Goal: Information Seeking & Learning: Learn about a topic

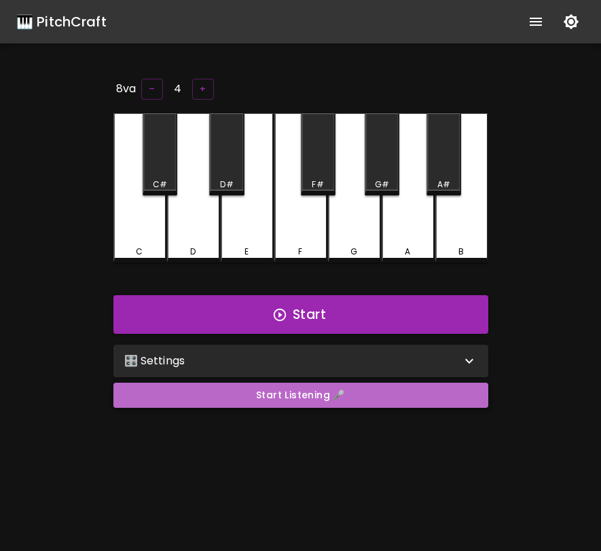
click at [370, 394] on button "Start Listening 🎤" at bounding box center [300, 395] width 375 height 25
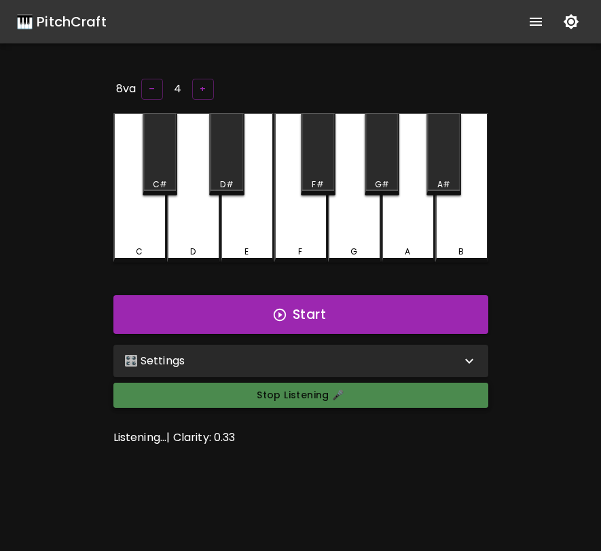
click at [300, 394] on button "Stop Listening 🎤" at bounding box center [300, 395] width 375 height 25
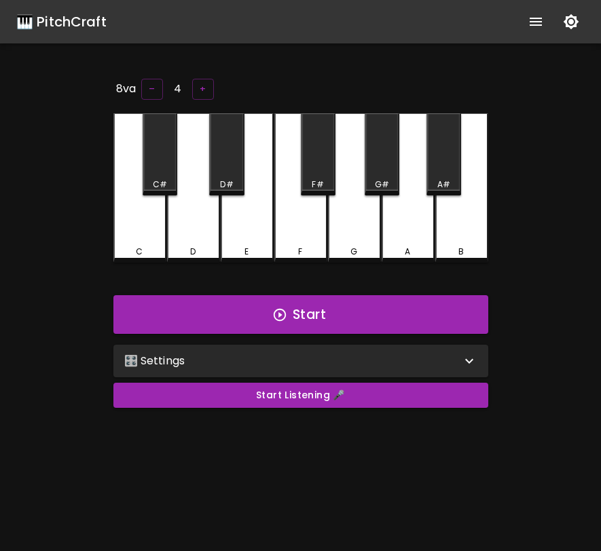
click at [304, 370] on div "🎛️ Settings" at bounding box center [300, 361] width 375 height 33
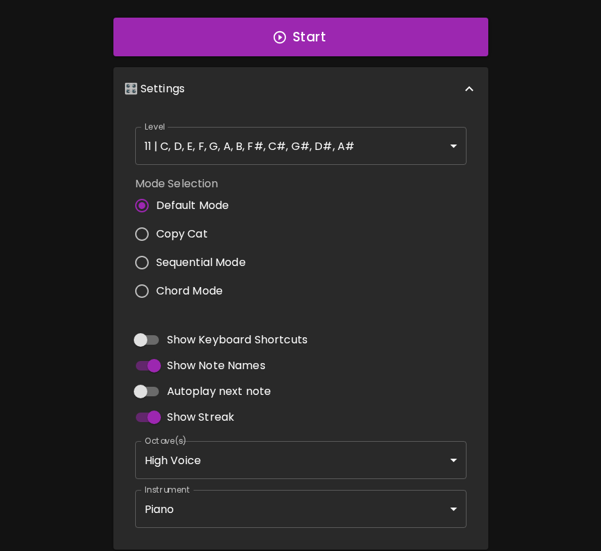
scroll to position [288, 0]
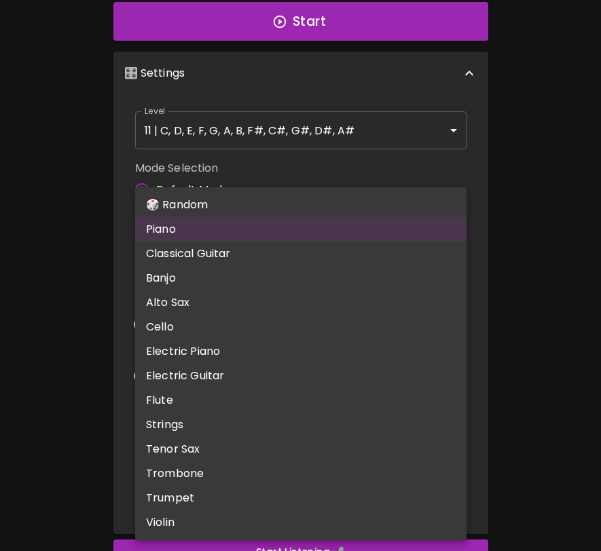
click at [253, 479] on body "🎹 PitchCraft About Badges Log In 8va – 4 + C C# D D# E F F# G G# A A# B Start 🎛…" at bounding box center [300, 176] width 601 height 929
click at [240, 229] on li "Piano" at bounding box center [300, 229] width 331 height 24
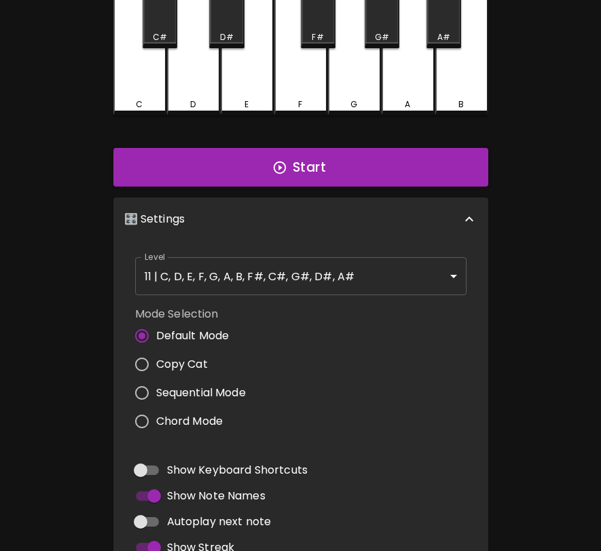
scroll to position [0, 0]
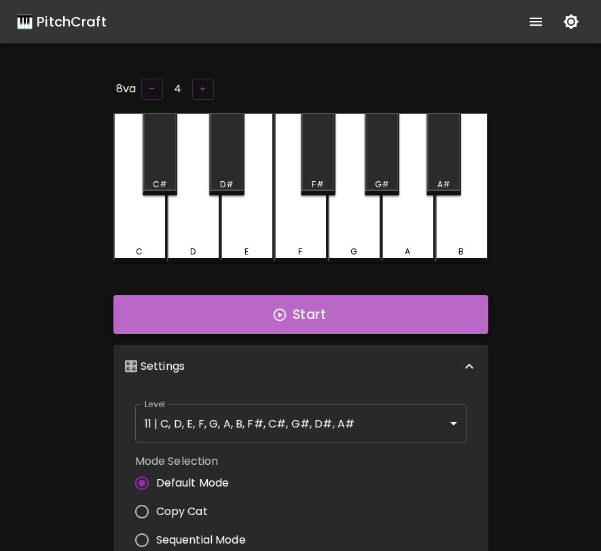
click at [370, 309] on button "Start" at bounding box center [300, 314] width 375 height 39
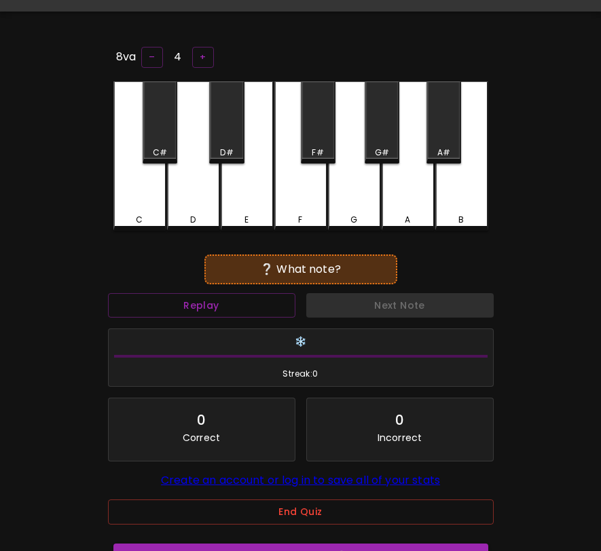
scroll to position [136, 0]
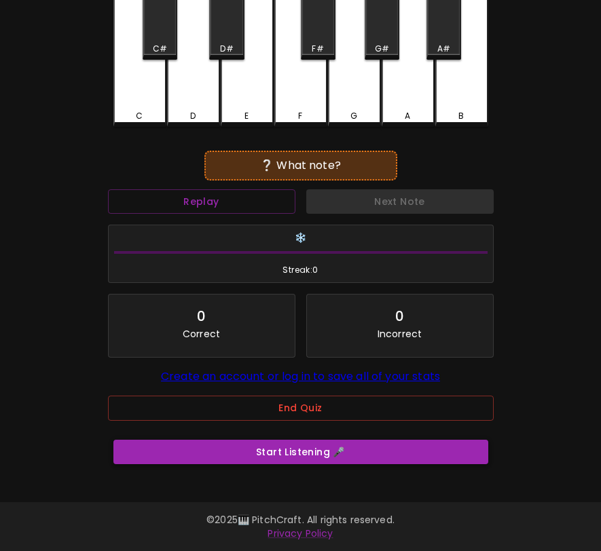
click at [319, 459] on button "Start Listening 🎤" at bounding box center [300, 452] width 375 height 25
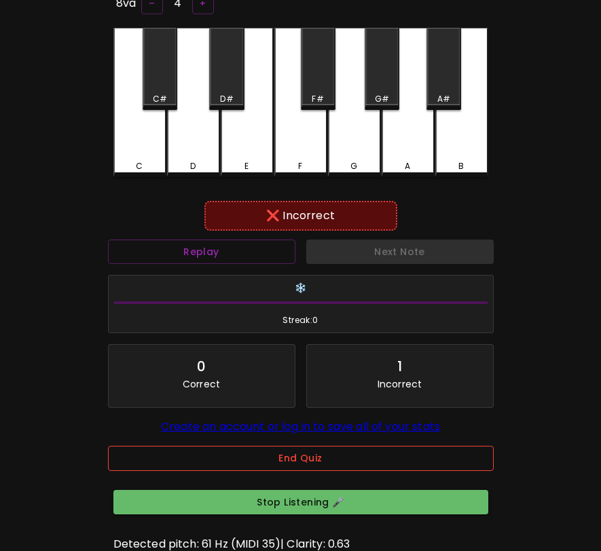
scroll to position [0, 0]
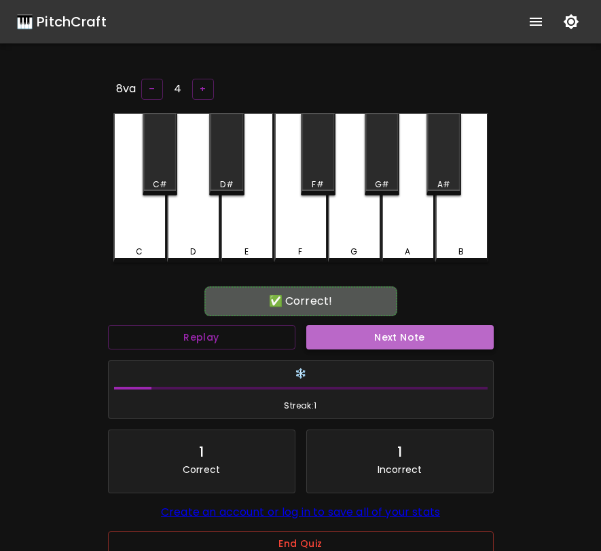
click at [387, 343] on button "Next Note" at bounding box center [399, 337] width 187 height 25
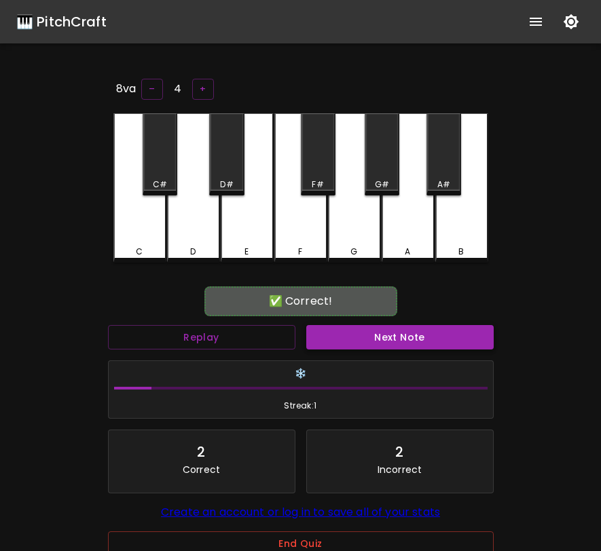
click at [343, 339] on button "Next Note" at bounding box center [399, 337] width 187 height 25
click at [348, 333] on button "Next Note" at bounding box center [399, 337] width 187 height 25
click at [363, 316] on div "✅ Correct! Replay Next Note ❄️ Streak: 3 6 Correct 4 Incorrect Create an accoun…" at bounding box center [301, 433] width 386 height 286
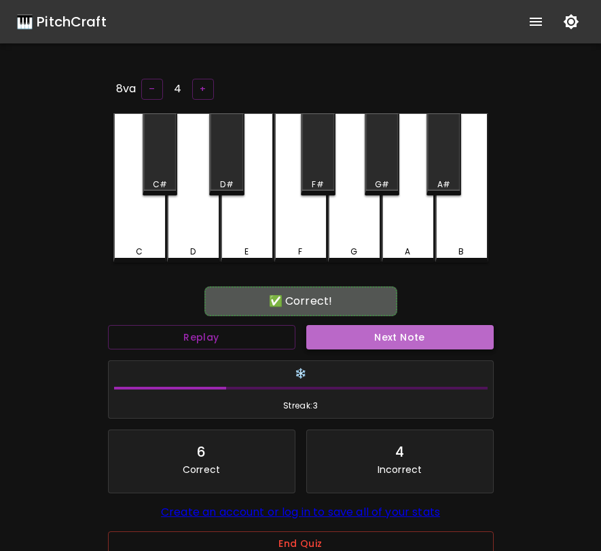
click at [360, 339] on button "Next Note" at bounding box center [399, 337] width 187 height 25
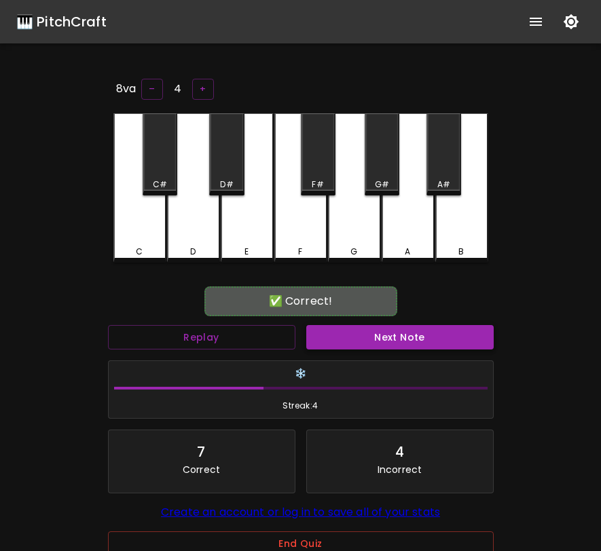
click at [360, 339] on button "Next Note" at bounding box center [399, 337] width 187 height 25
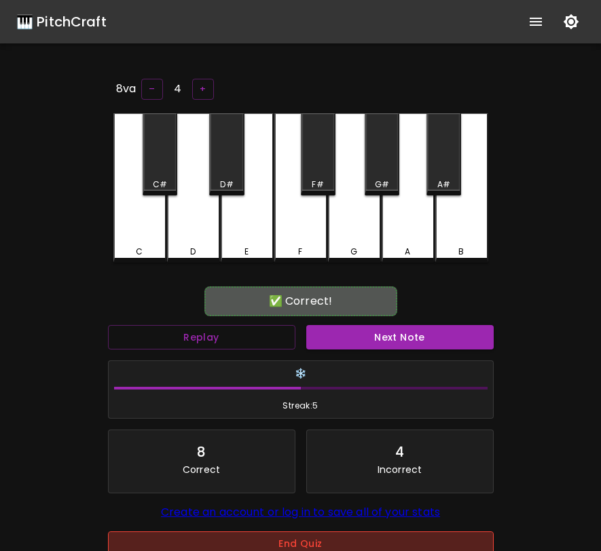
click at [282, 538] on button "End Quiz" at bounding box center [301, 543] width 386 height 25
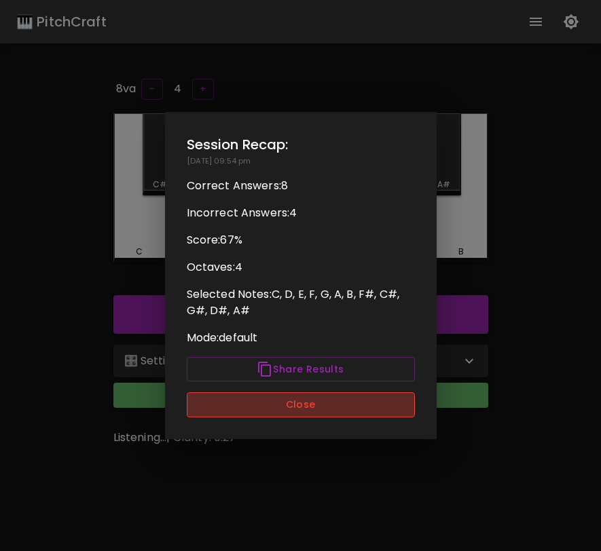
click at [334, 405] on button "Close" at bounding box center [301, 404] width 228 height 25
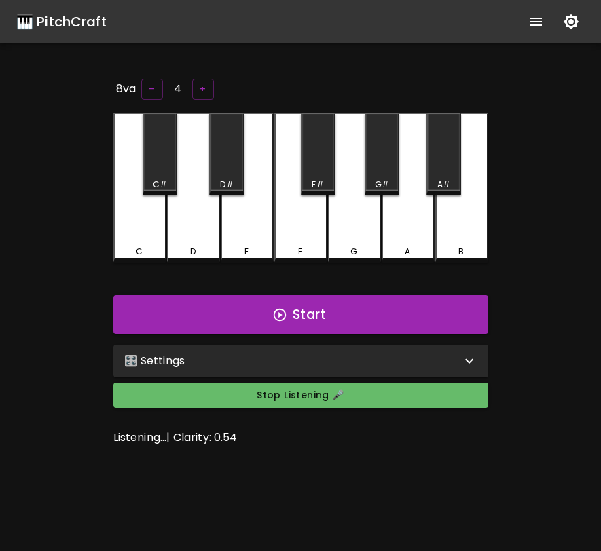
click at [301, 366] on div "🎛️ Settings" at bounding box center [292, 361] width 337 height 16
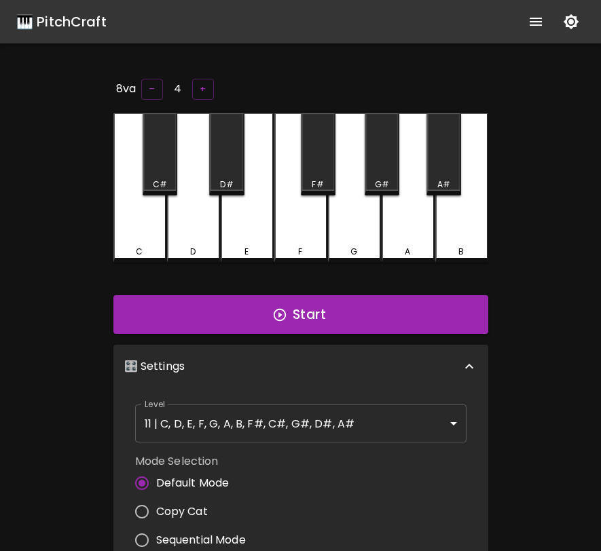
scroll to position [5, 0]
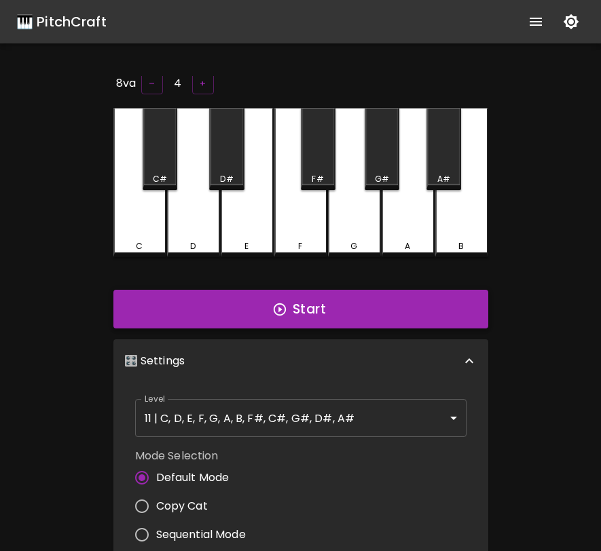
click at [349, 313] on button "Start" at bounding box center [300, 309] width 375 height 39
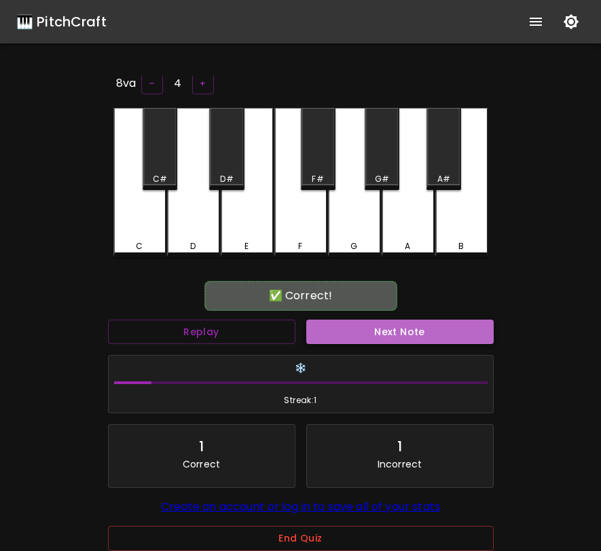
click at [359, 322] on button "Next Note" at bounding box center [399, 332] width 187 height 25
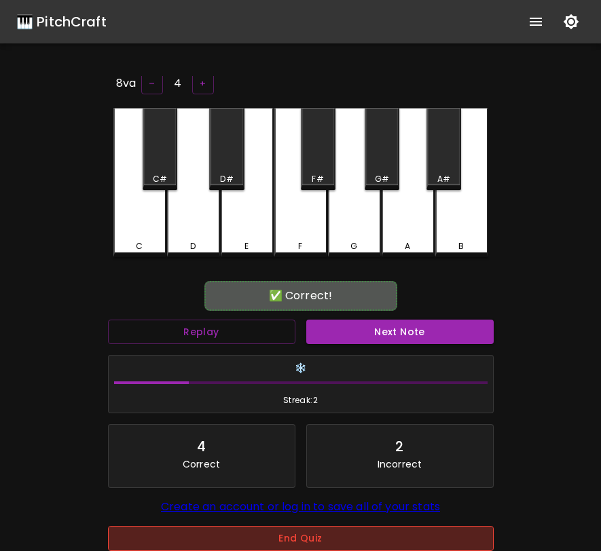
click at [320, 538] on button "End Quiz" at bounding box center [301, 538] width 386 height 25
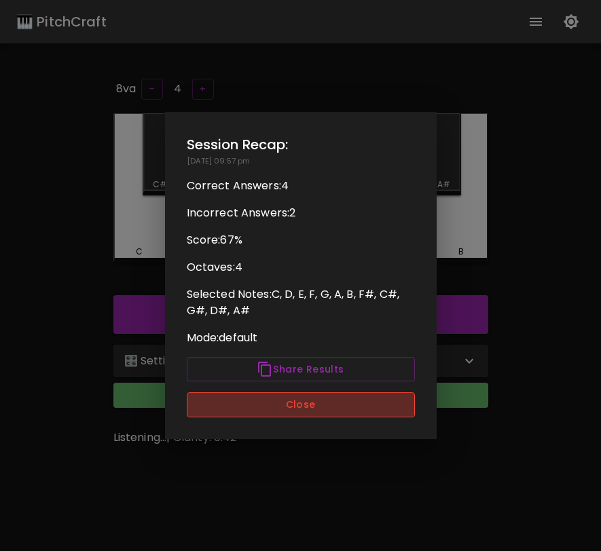
click at [329, 402] on button "Close" at bounding box center [301, 404] width 228 height 25
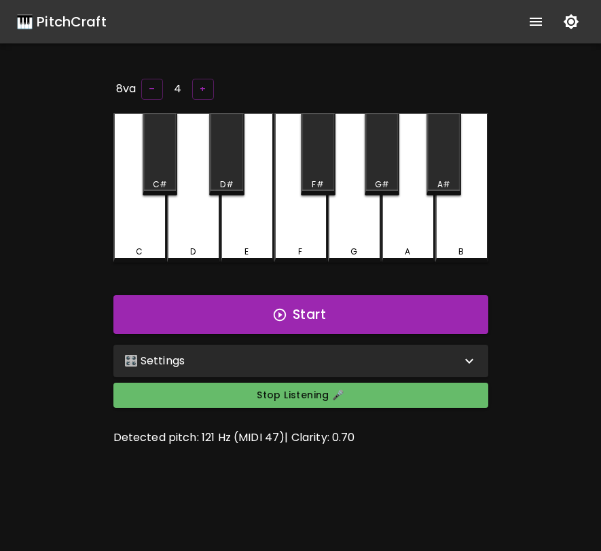
click at [329, 402] on button "Stop Listening 🎤" at bounding box center [300, 395] width 375 height 25
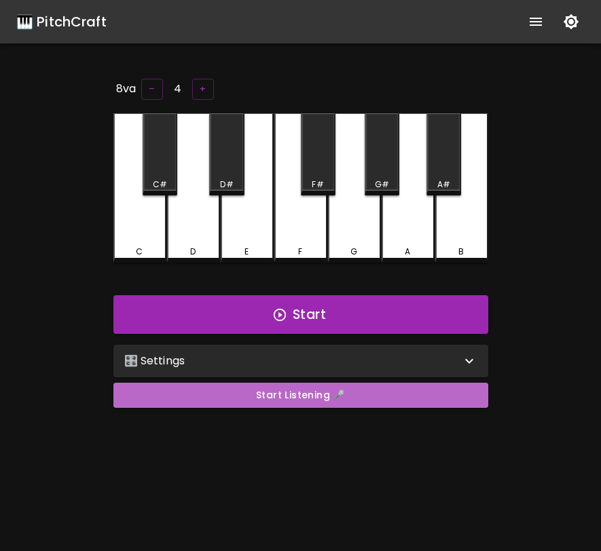
click at [329, 402] on button "Start Listening 🎤" at bounding box center [300, 395] width 375 height 25
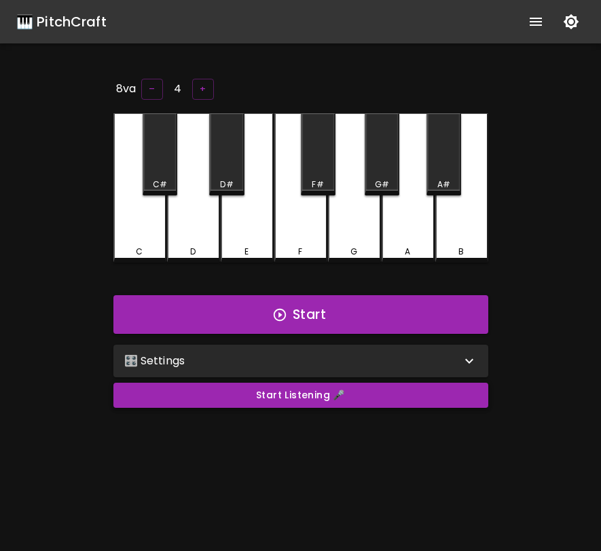
click at [314, 392] on button "Start Listening 🎤" at bounding box center [300, 395] width 375 height 25
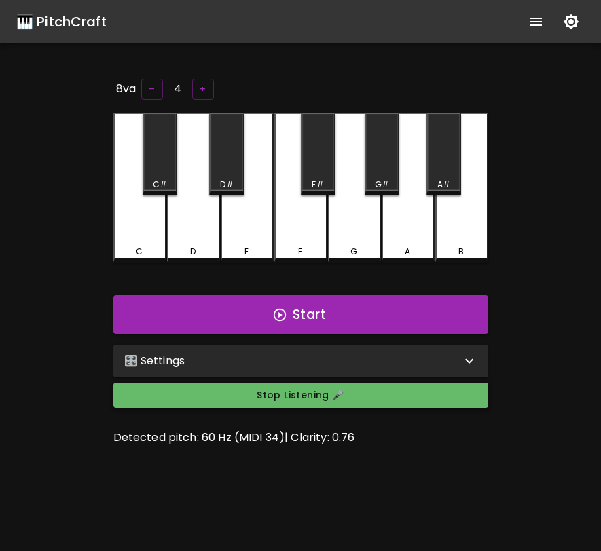
click at [314, 392] on button "Stop Listening 🎤" at bounding box center [300, 395] width 375 height 25
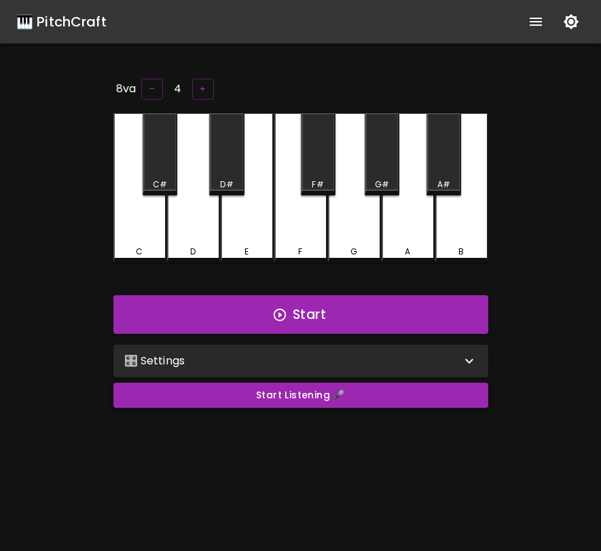
click at [252, 402] on button "Start Listening 🎤" at bounding box center [300, 395] width 375 height 25
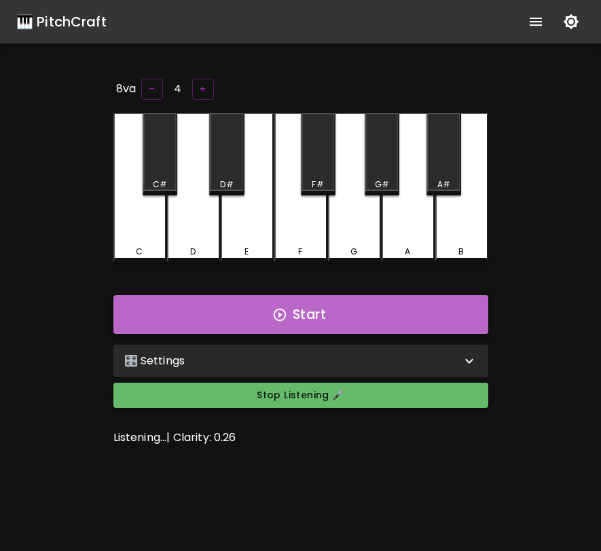
click at [307, 320] on button "Start" at bounding box center [300, 314] width 375 height 39
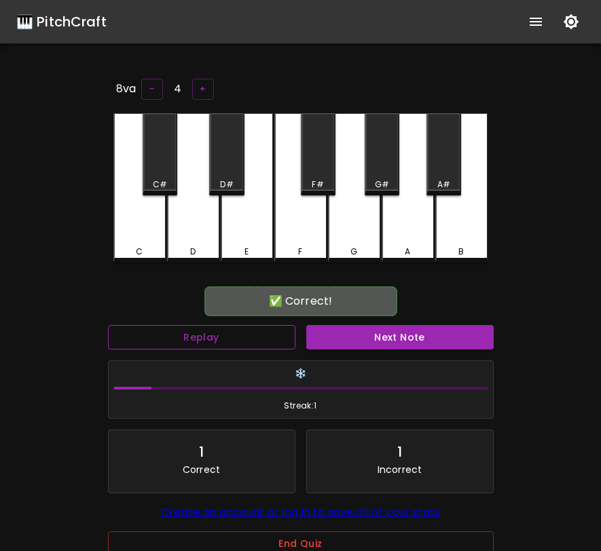
click at [274, 339] on button "Replay" at bounding box center [201, 337] width 187 height 25
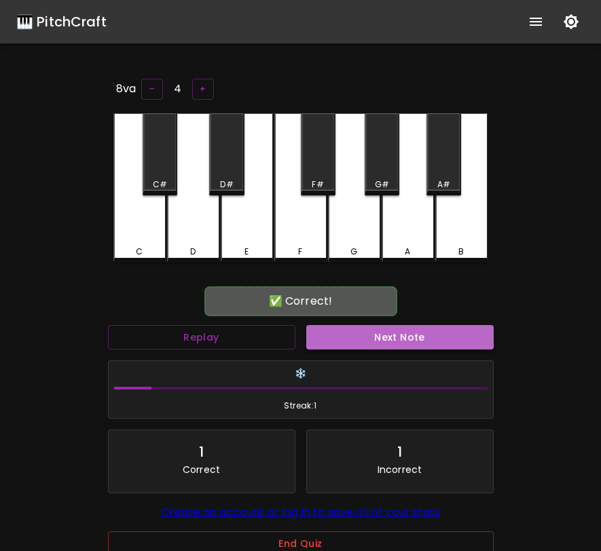
click at [333, 338] on button "Next Note" at bounding box center [399, 337] width 187 height 25
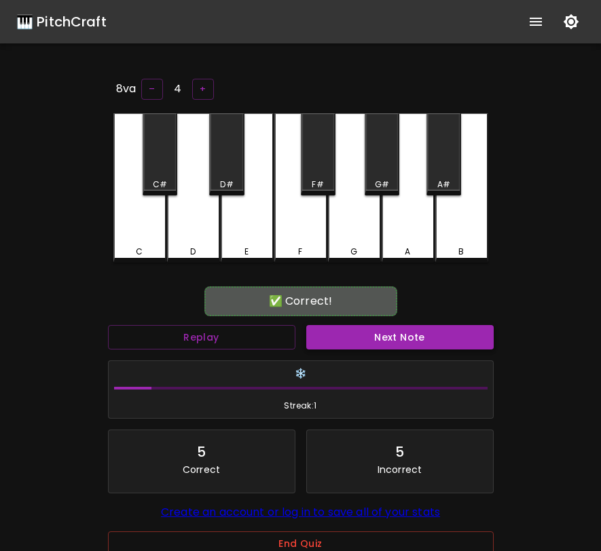
click at [333, 338] on button "Next Note" at bounding box center [399, 337] width 187 height 25
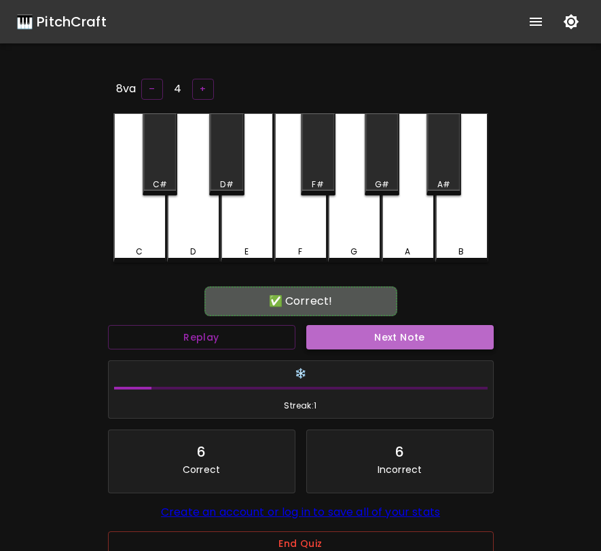
click at [333, 338] on button "Next Note" at bounding box center [399, 337] width 187 height 25
click at [330, 334] on button "Next Note" at bounding box center [399, 337] width 187 height 25
click at [327, 339] on button "Next Note" at bounding box center [399, 337] width 187 height 25
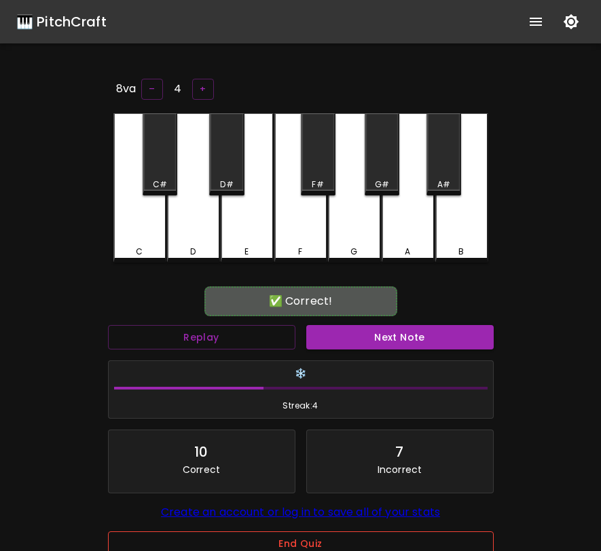
click at [284, 547] on button "End Quiz" at bounding box center [301, 543] width 386 height 25
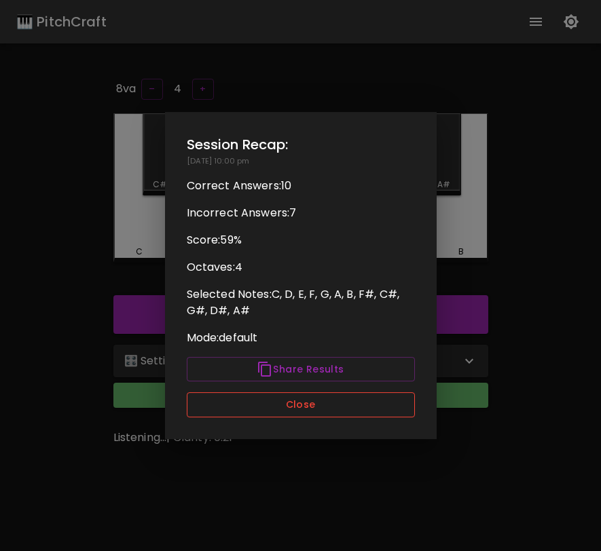
click at [298, 416] on button "Close" at bounding box center [301, 404] width 228 height 25
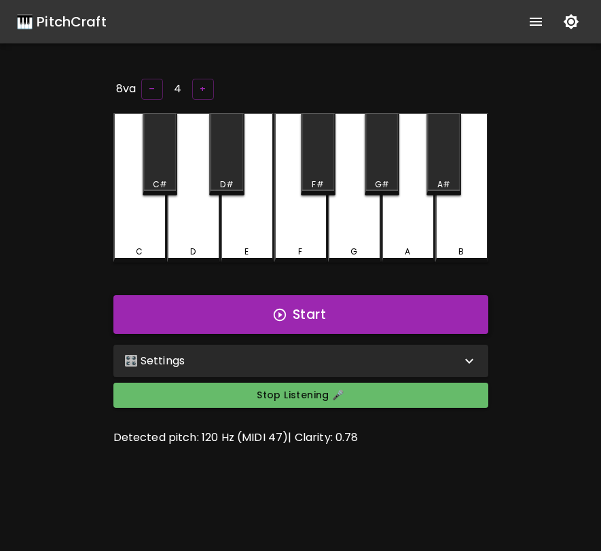
click at [374, 312] on button "Start" at bounding box center [300, 314] width 375 height 39
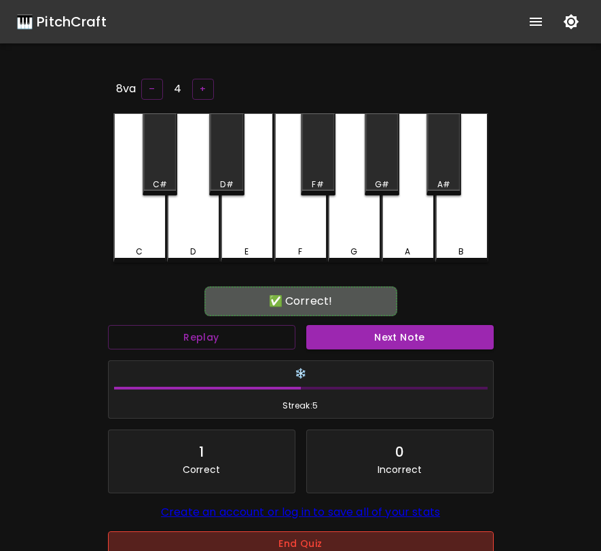
click at [305, 540] on button "End Quiz" at bounding box center [301, 543] width 386 height 25
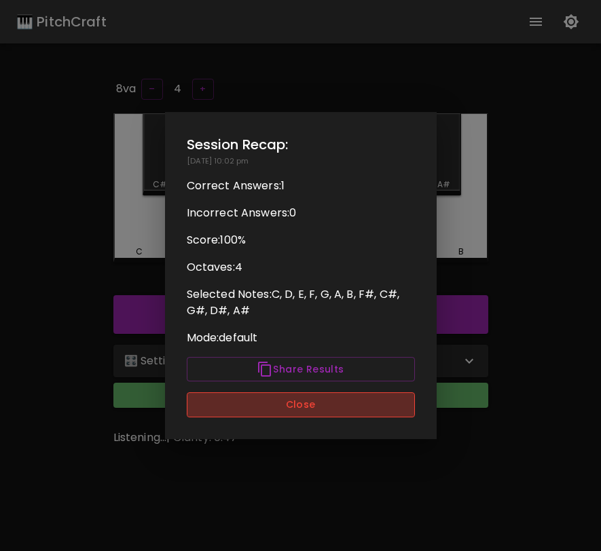
click at [365, 412] on button "Close" at bounding box center [301, 404] width 228 height 25
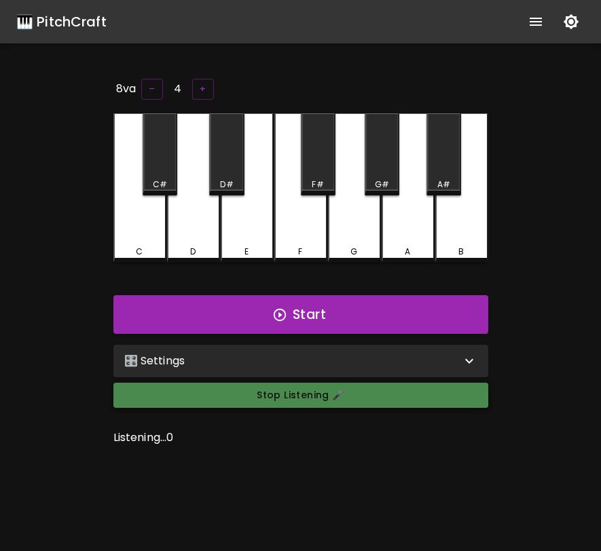
click at [423, 404] on button "Stop Listening 🎤" at bounding box center [300, 395] width 375 height 25
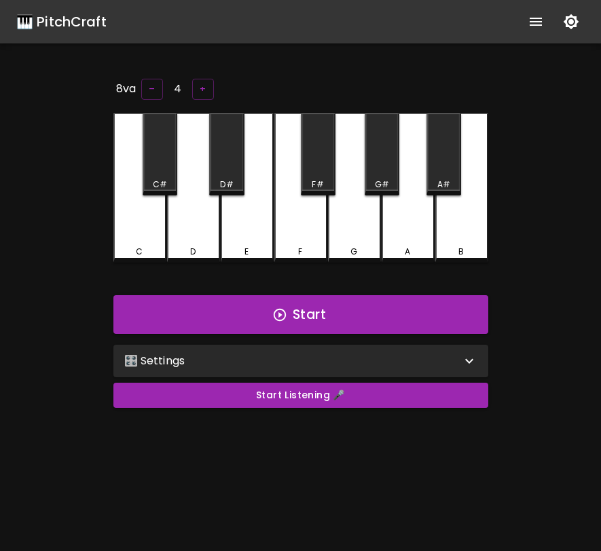
click at [287, 359] on div "🎛️ Settings" at bounding box center [292, 361] width 337 height 16
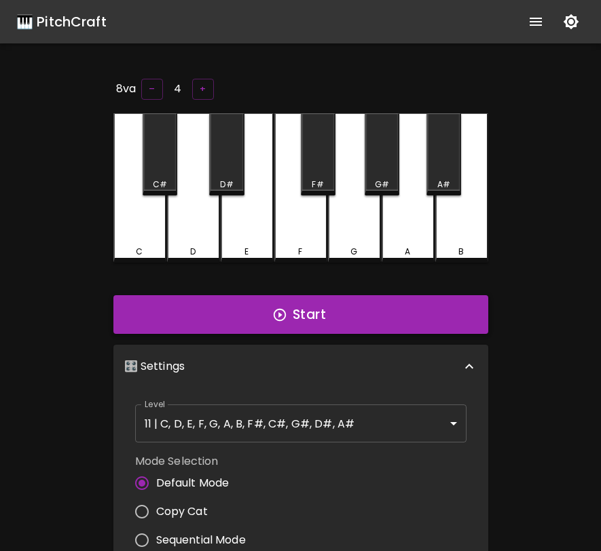
click at [301, 323] on button "Start" at bounding box center [300, 314] width 375 height 39
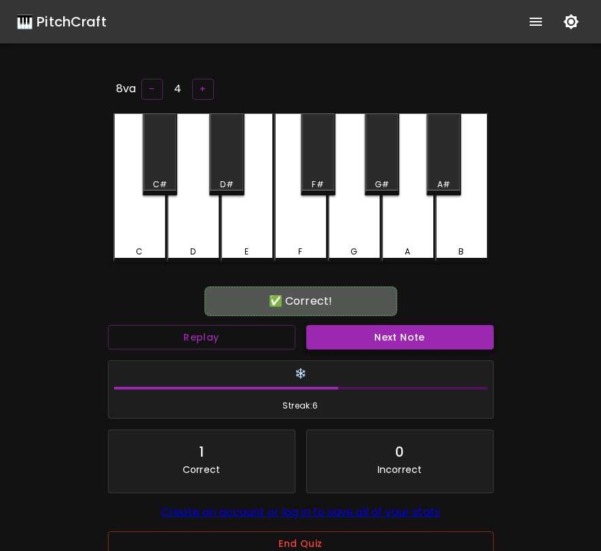
click at [320, 337] on button "Next Note" at bounding box center [399, 337] width 187 height 25
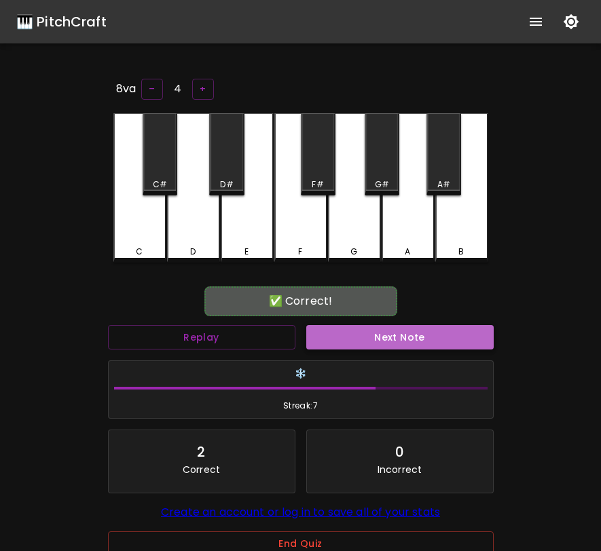
click at [329, 331] on button "Next Note" at bounding box center [399, 337] width 187 height 25
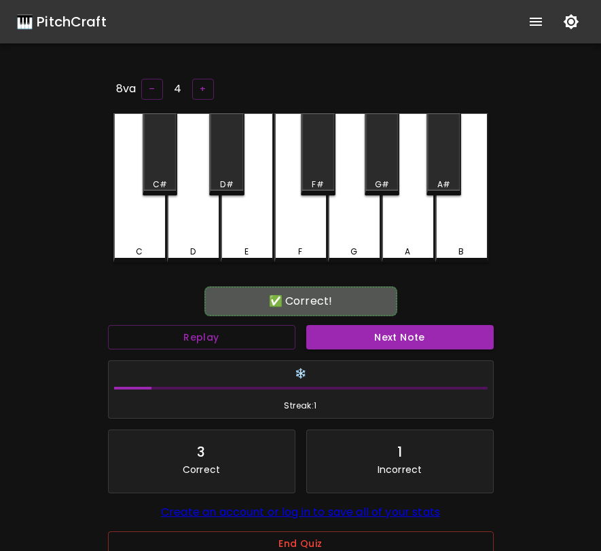
click at [329, 331] on button "Next Note" at bounding box center [399, 337] width 187 height 25
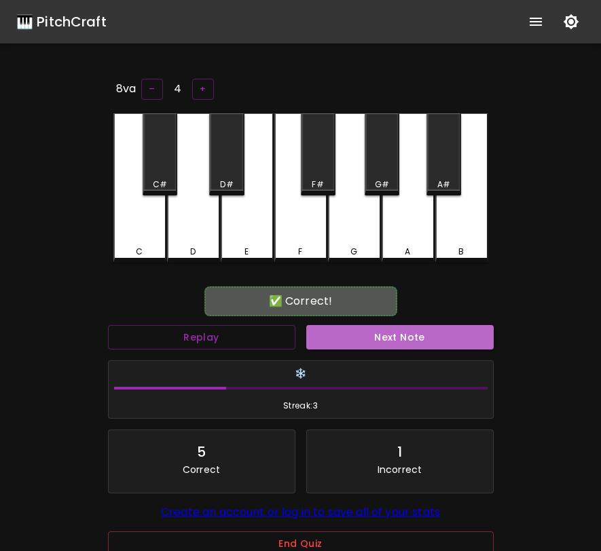
click at [329, 331] on button "Next Note" at bounding box center [399, 337] width 187 height 25
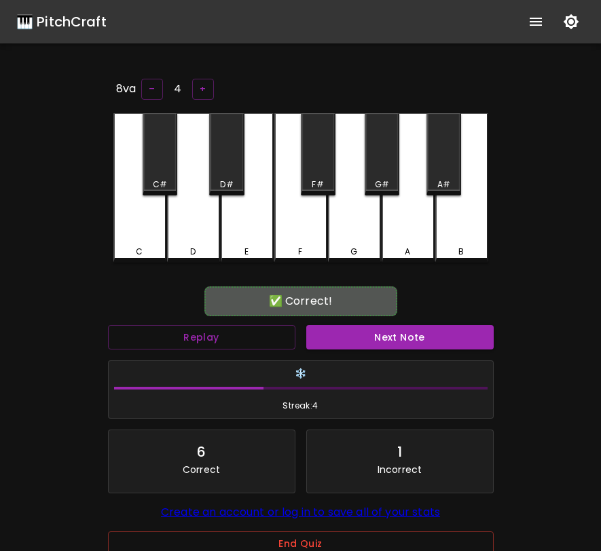
click at [329, 331] on button "Next Note" at bounding box center [399, 337] width 187 height 25
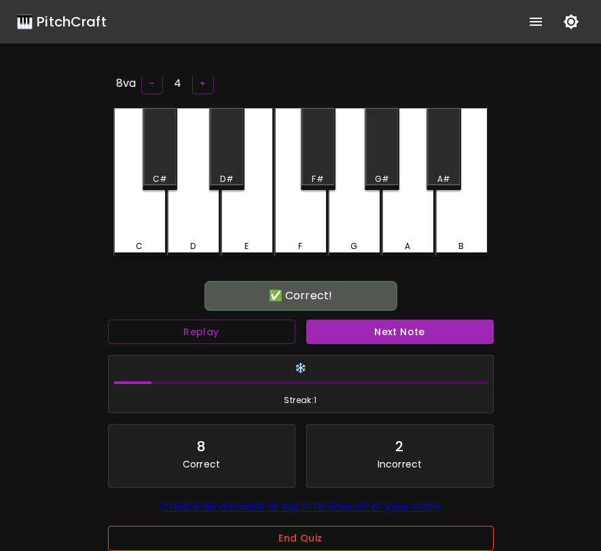
click at [238, 539] on button "End Quiz" at bounding box center [301, 538] width 386 height 25
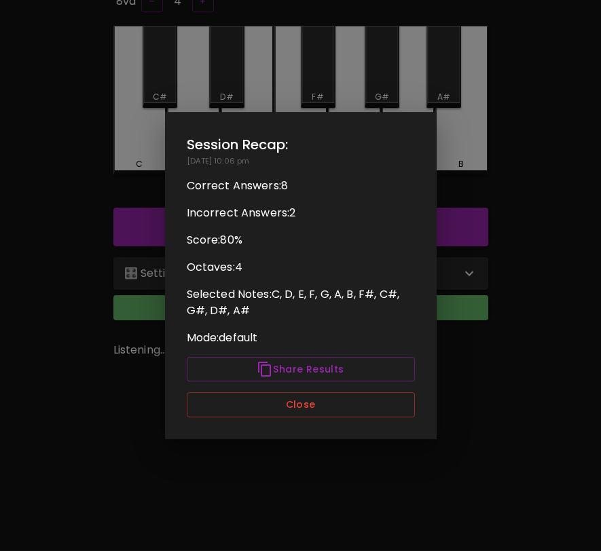
scroll to position [133, 0]
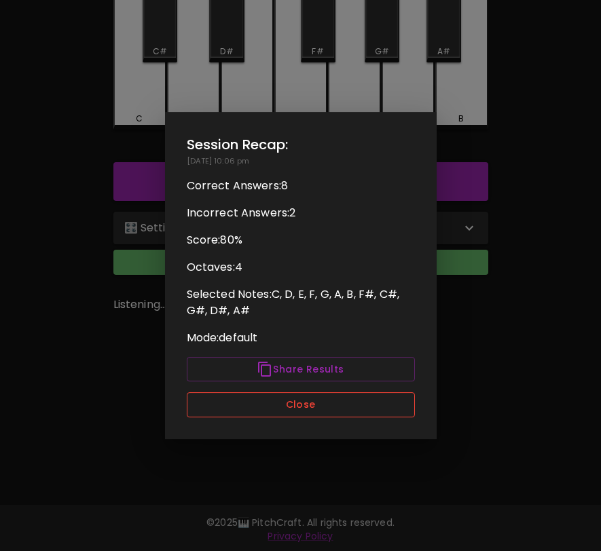
click at [290, 409] on button "Close" at bounding box center [301, 404] width 228 height 25
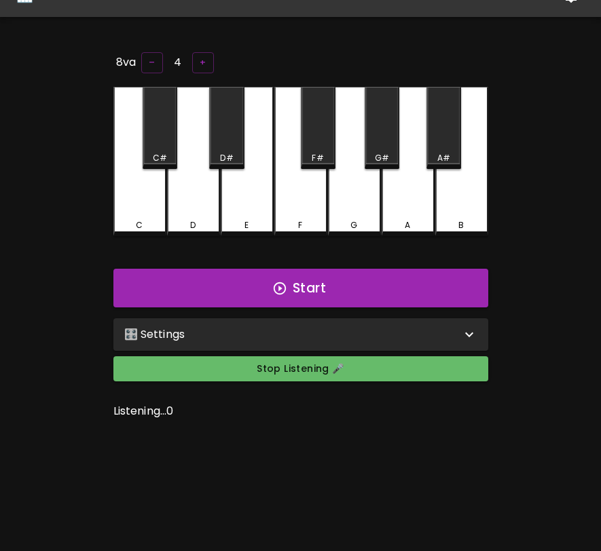
scroll to position [22, 0]
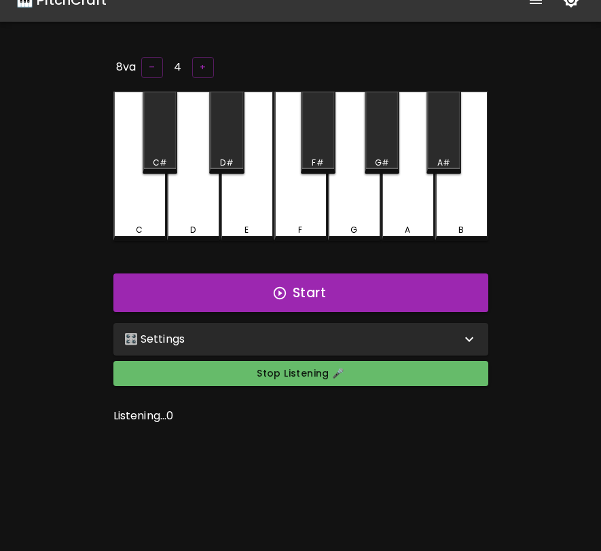
click at [291, 335] on div "🎛️ Settings" at bounding box center [292, 339] width 337 height 16
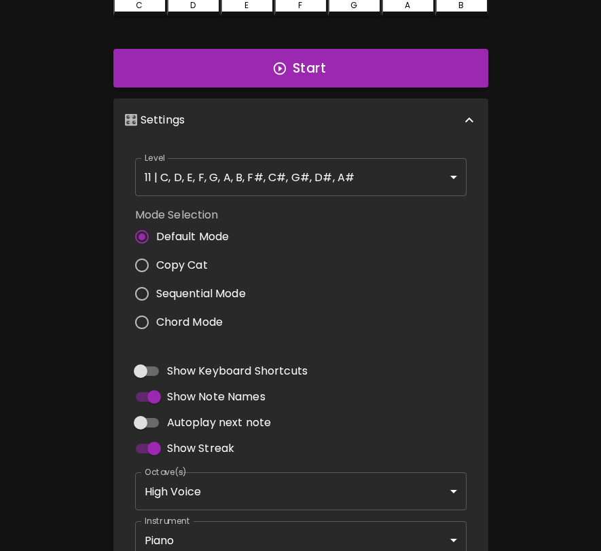
scroll to position [402, 0]
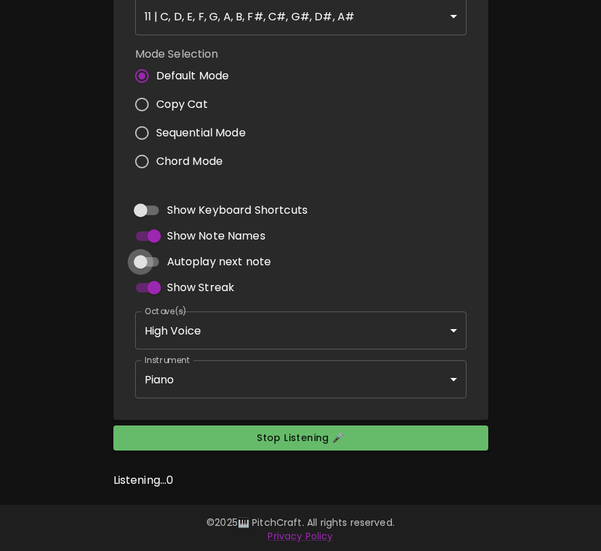
click at [136, 259] on input "Autoplay next note" at bounding box center [140, 262] width 77 height 26
checkbox input "true"
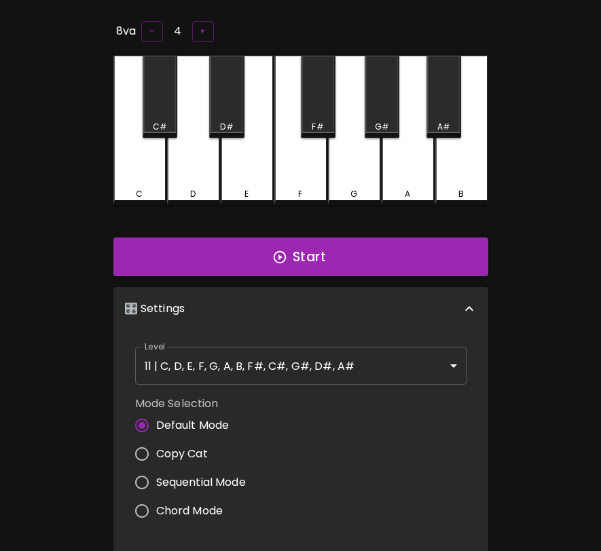
scroll to position [0, 0]
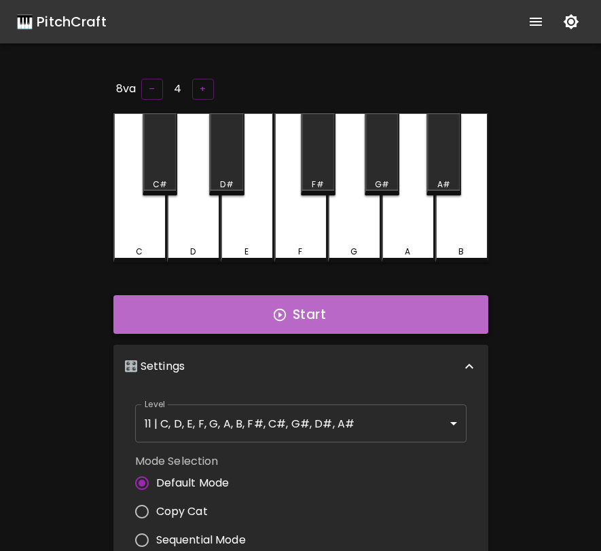
click at [307, 320] on button "Start" at bounding box center [300, 314] width 375 height 39
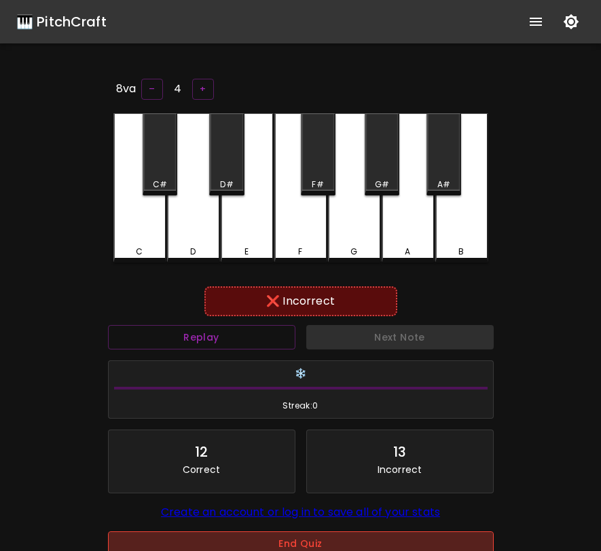
click at [291, 549] on button "End Quiz" at bounding box center [301, 543] width 386 height 25
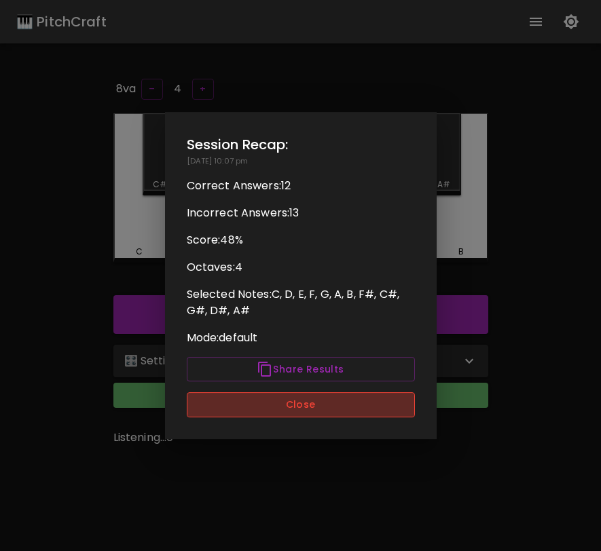
click at [310, 402] on button "Close" at bounding box center [301, 404] width 228 height 25
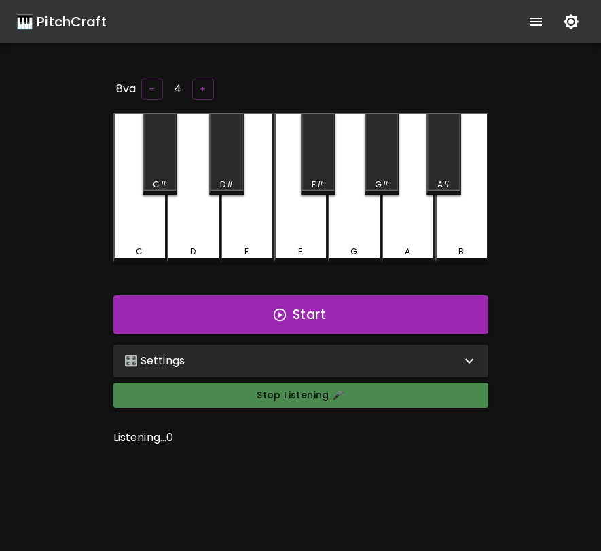
click at [310, 402] on button "Stop Listening 🎤" at bounding box center [300, 395] width 375 height 25
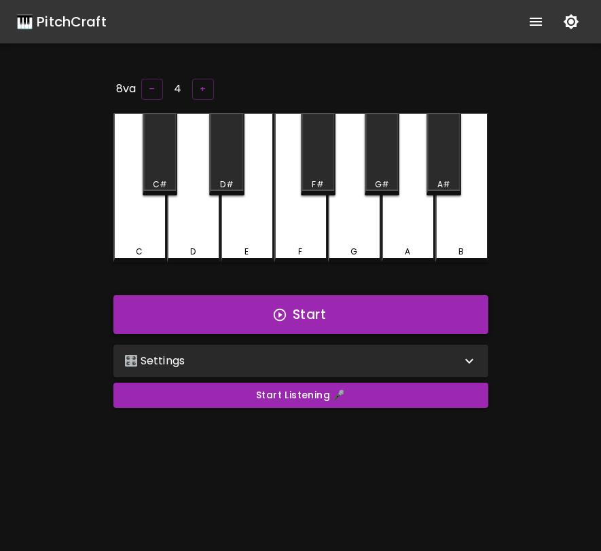
click at [352, 311] on button "Start" at bounding box center [300, 314] width 375 height 39
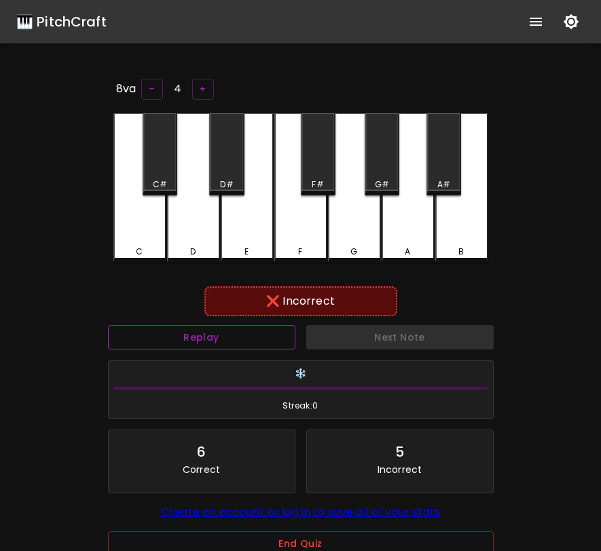
click at [276, 337] on button "Replay" at bounding box center [201, 337] width 187 height 25
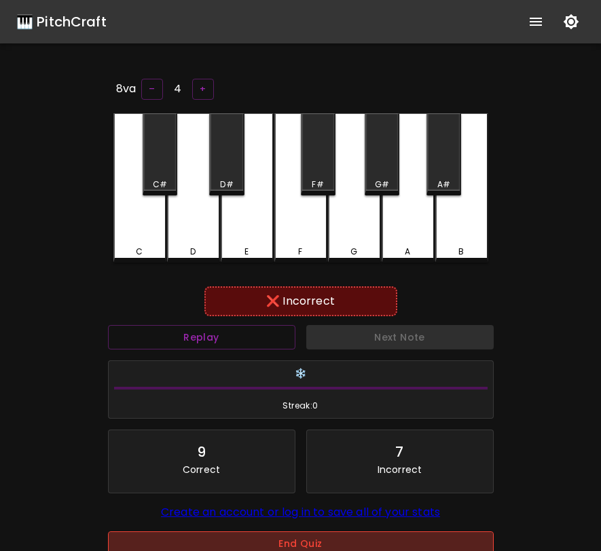
click at [250, 538] on button "End Quiz" at bounding box center [301, 543] width 386 height 25
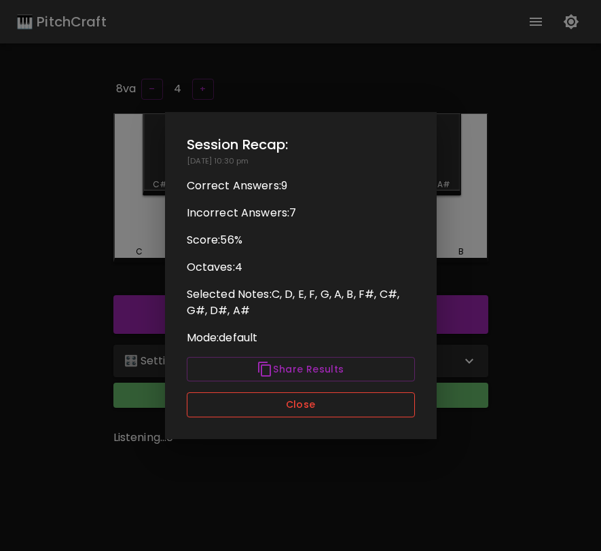
click at [304, 411] on button "Close" at bounding box center [301, 404] width 228 height 25
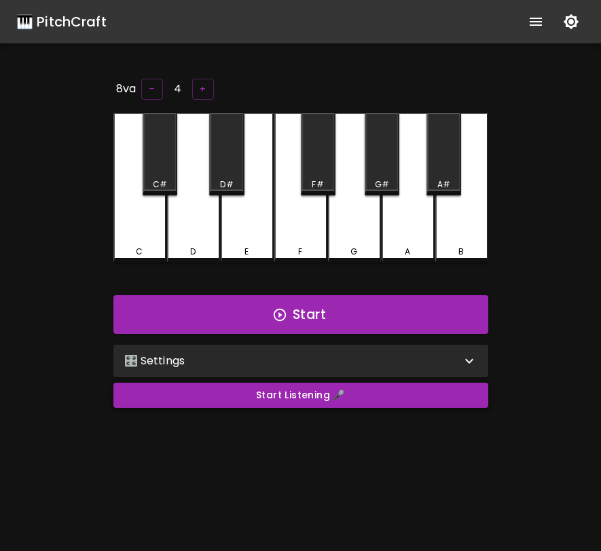
click at [284, 396] on button "Start Listening 🎤" at bounding box center [300, 395] width 375 height 25
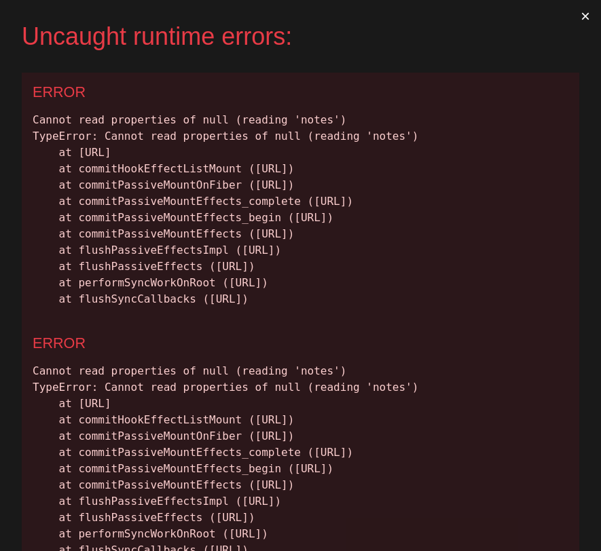
drag, startPoint x: 555, startPoint y: 397, endPoint x: 37, endPoint y: 128, distance: 582.9
click at [37, 128] on div "Cannot read properties of null (reading 'notes') TypeError: Cannot read propert…" at bounding box center [301, 209] width 536 height 195
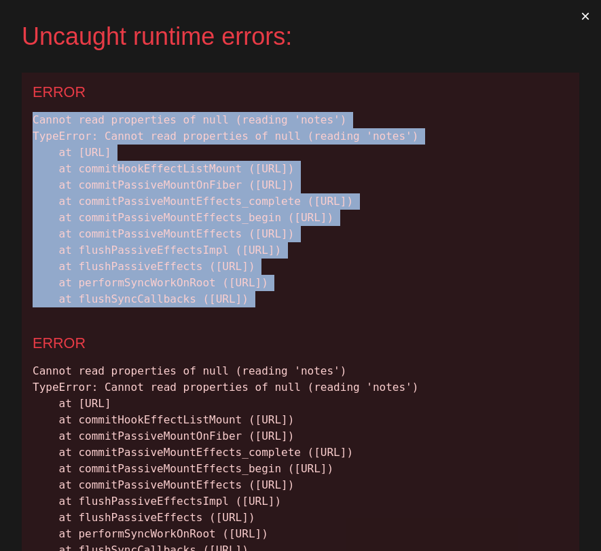
drag, startPoint x: 33, startPoint y: 113, endPoint x: 532, endPoint y: 425, distance: 589.1
click at [532, 425] on div "ERROR Cannot read properties of null (reading 'notes') TypeError: Cannot read p…" at bounding box center [300, 324] width 557 height 502
copy div "Cannot read properties of null (reading 'notes') TypeError: Cannot read propert…"
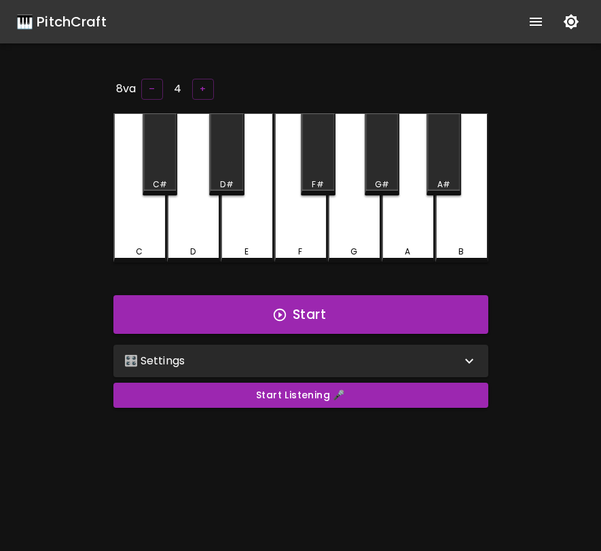
click at [390, 365] on div "🎛️ Settings" at bounding box center [292, 361] width 337 height 16
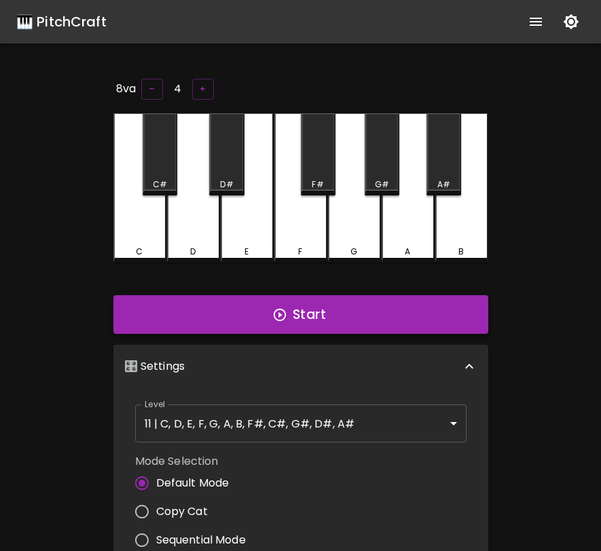
click at [323, 320] on button "Start" at bounding box center [300, 314] width 375 height 39
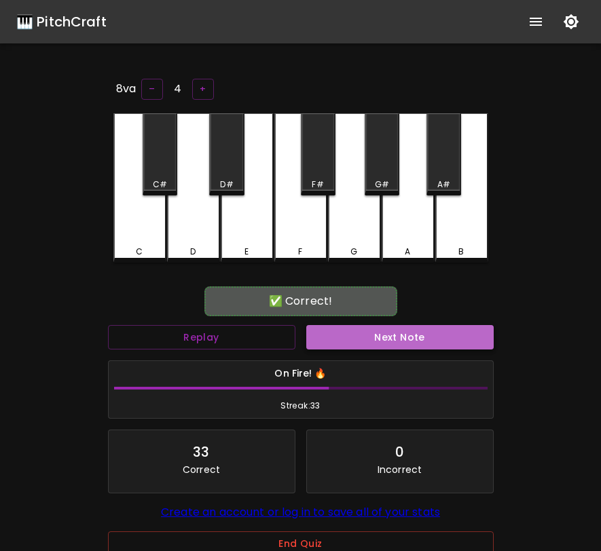
click at [466, 336] on button "Next Note" at bounding box center [399, 337] width 187 height 25
click at [468, 330] on button "Next Note" at bounding box center [399, 337] width 187 height 25
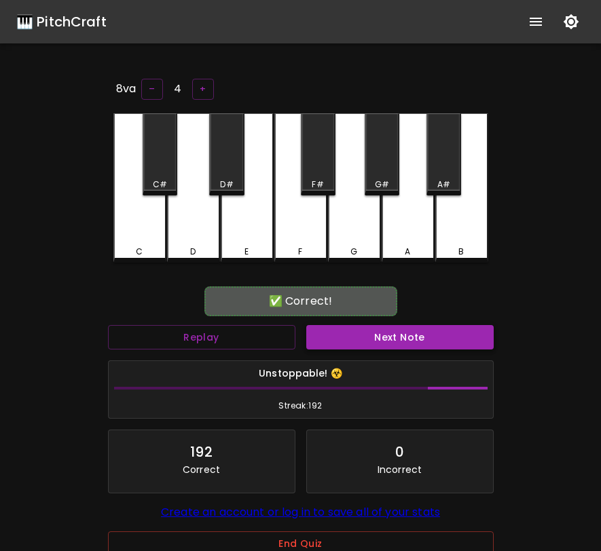
click at [468, 330] on button "Next Note" at bounding box center [399, 337] width 187 height 25
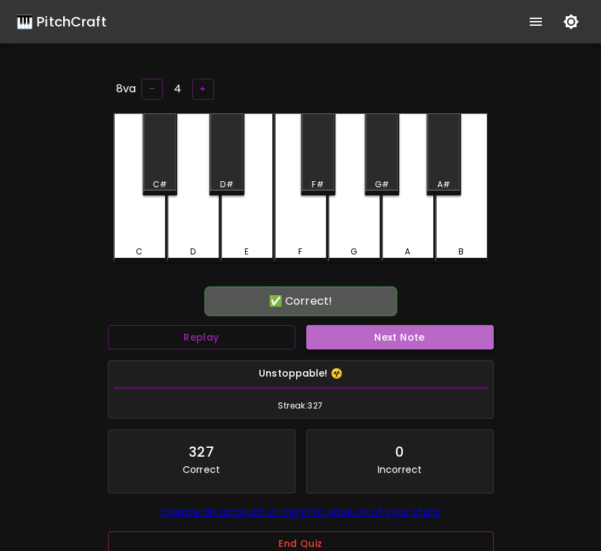
click at [468, 330] on button "Next Note" at bounding box center [399, 337] width 187 height 25
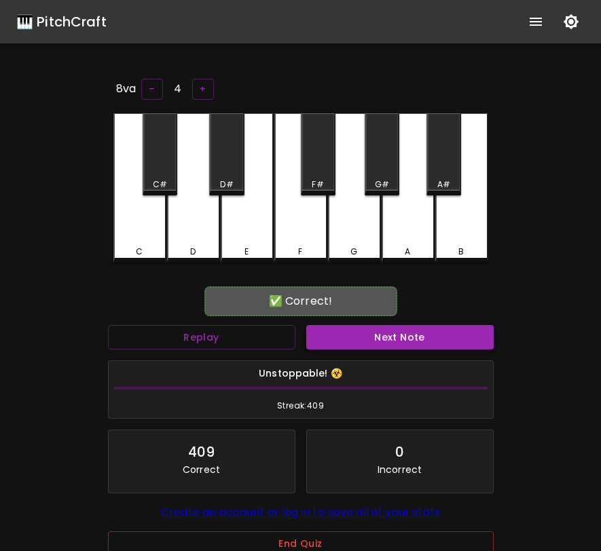
scroll to position [5, 0]
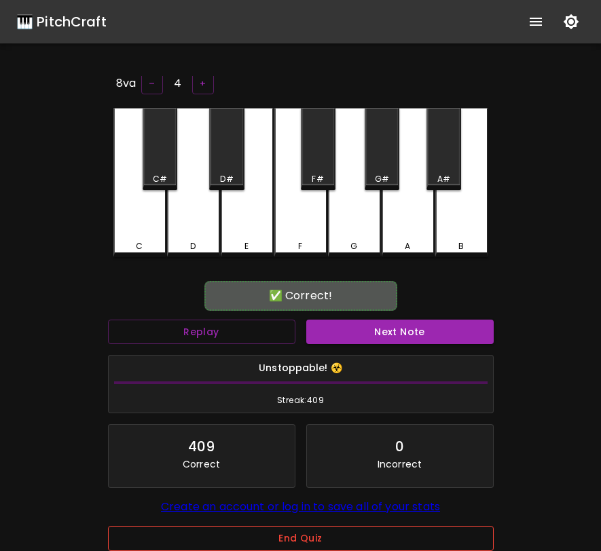
click at [369, 540] on button "End Quiz" at bounding box center [301, 538] width 386 height 25
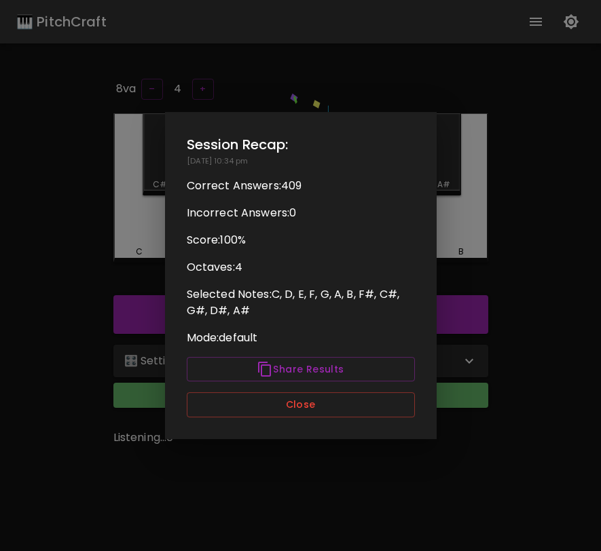
scroll to position [0, 0]
click at [379, 400] on button "Close" at bounding box center [301, 404] width 228 height 25
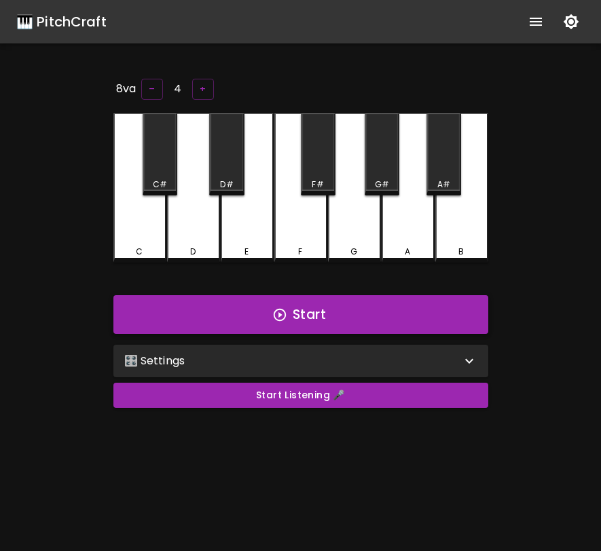
click at [409, 316] on button "Start" at bounding box center [300, 314] width 375 height 39
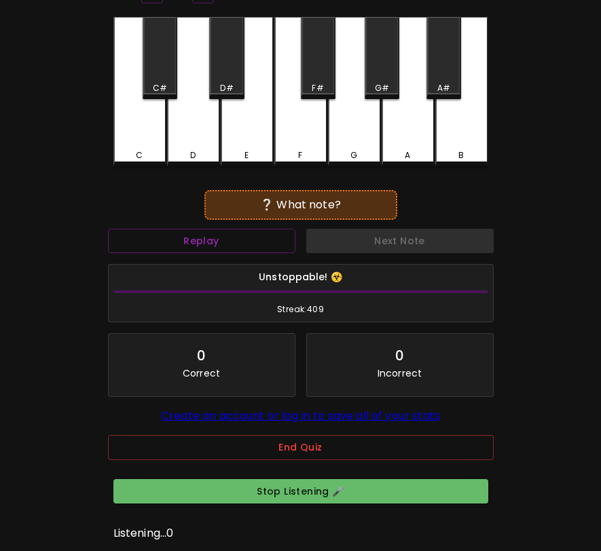
scroll to position [96, 0]
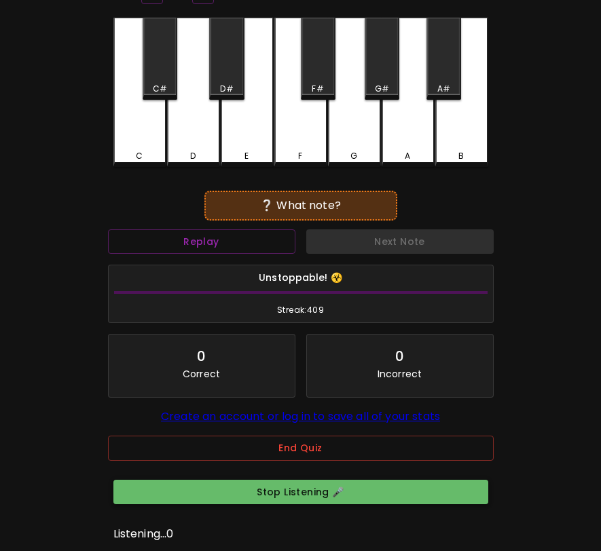
click at [437, 491] on button "Stop Listening 🎤" at bounding box center [300, 492] width 375 height 25
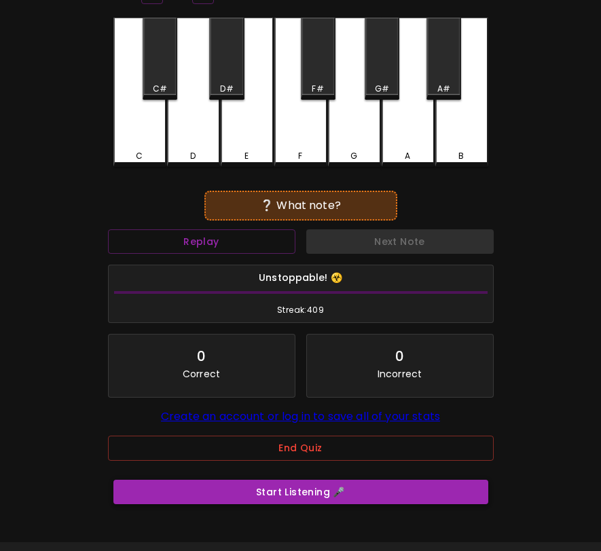
click at [437, 491] on button "Start Listening 🎤" at bounding box center [300, 492] width 375 height 25
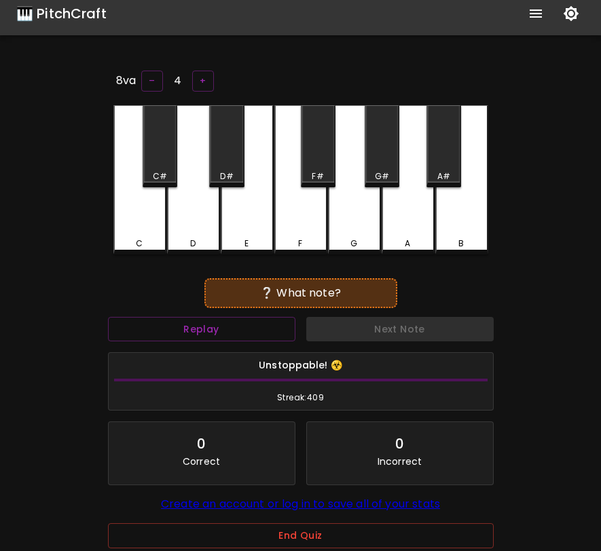
scroll to position [0, 0]
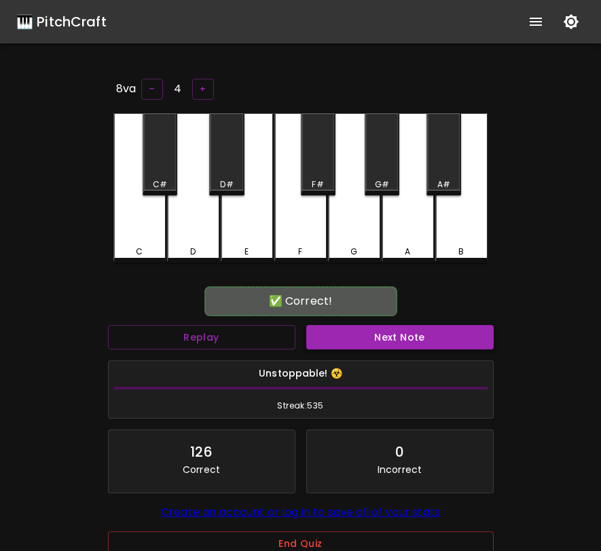
click at [451, 344] on button "Next Note" at bounding box center [399, 337] width 187 height 25
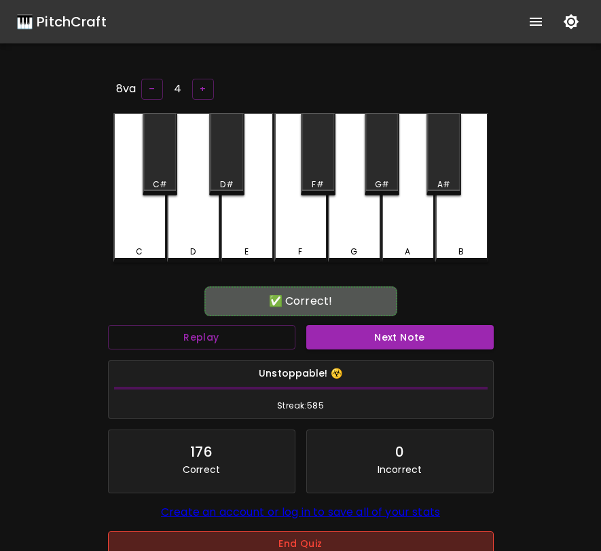
click at [350, 541] on button "End Quiz" at bounding box center [301, 543] width 386 height 25
